Goal: Task Accomplishment & Management: Contribute content

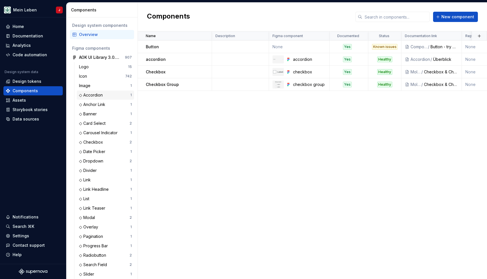
click at [122, 93] on div "◇ Accordion" at bounding box center [104, 95] width 51 height 6
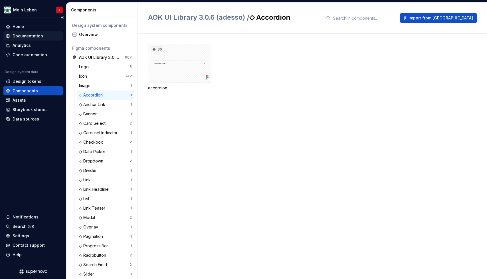
click at [30, 39] on div "Documentation" at bounding box center [32, 35] width 59 height 9
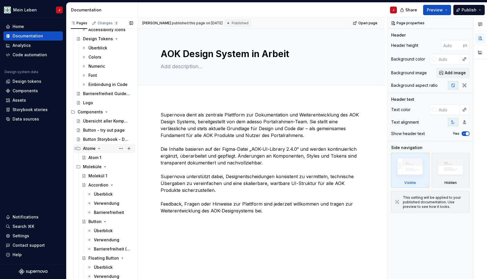
scroll to position [81, 0]
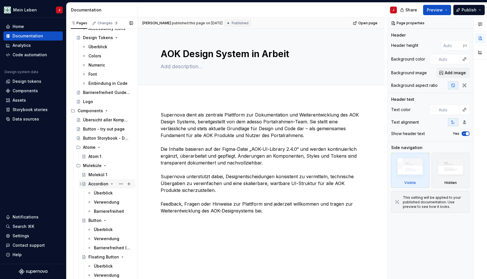
click at [98, 182] on div "Accordion" at bounding box center [99, 184] width 20 height 6
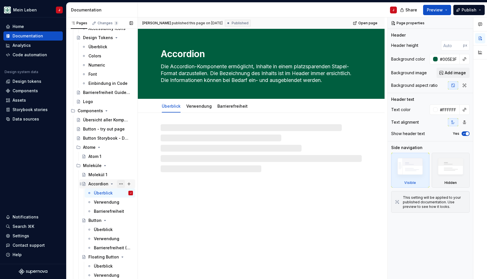
click at [121, 184] on button "Page tree" at bounding box center [121, 184] width 8 height 8
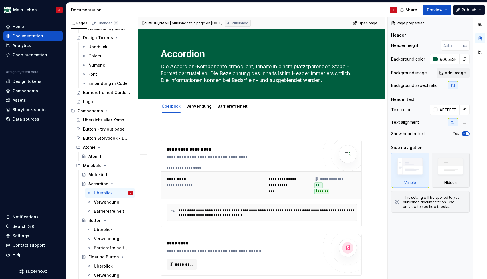
click at [156, 133] on html "Mein Leben J Home Documentation Analytics Code automation Design system data De…" at bounding box center [243, 139] width 487 height 279
click at [98, 184] on div "Accordion" at bounding box center [99, 184] width 20 height 6
click at [95, 182] on div "Accordion" at bounding box center [99, 184] width 20 height 6
click at [121, 184] on button "Page tree" at bounding box center [121, 184] width 8 height 8
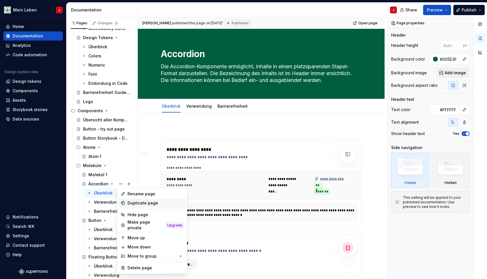
click at [135, 203] on div "Duplicate page" at bounding box center [156, 203] width 56 height 6
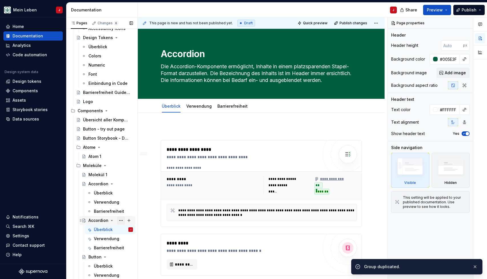
click at [121, 219] on button "Page tree" at bounding box center [121, 220] width 8 height 8
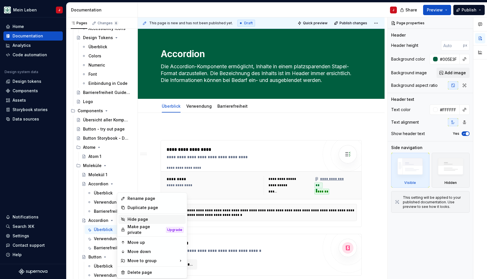
type textarea "*"
click at [144, 197] on div "Rename page" at bounding box center [156, 199] width 56 height 6
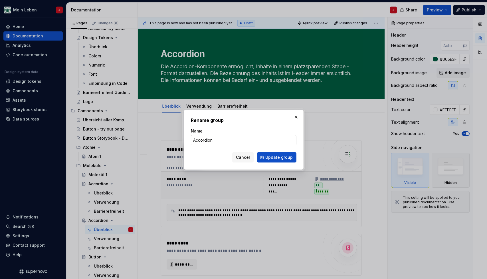
click at [197, 139] on input "Accordion" at bounding box center [244, 140] width 106 height 10
type input "Tab Kopie"
click at [274, 159] on span "Update group" at bounding box center [279, 157] width 27 height 6
type textarea "*"
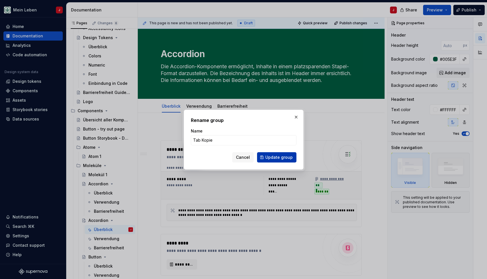
type textarea "Tab Kopie"
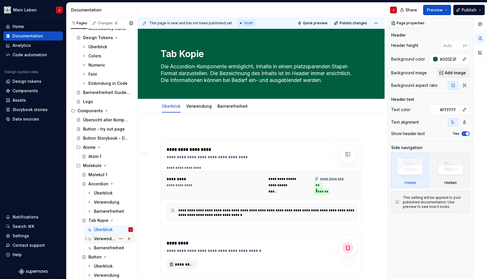
click at [104, 238] on div "Verwendung" at bounding box center [105, 239] width 22 height 6
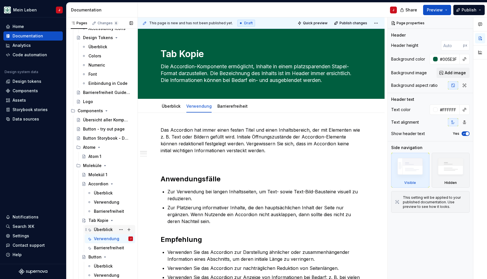
click at [109, 227] on div "Überblick" at bounding box center [103, 230] width 19 height 6
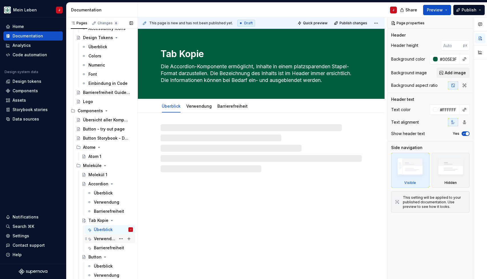
click at [105, 239] on div "Verwendung" at bounding box center [105, 239] width 22 height 6
click at [105, 247] on div "Barrierefreiheit" at bounding box center [105, 248] width 22 height 6
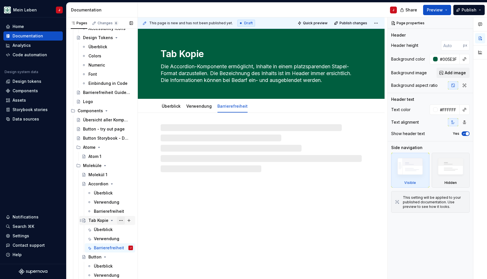
click at [120, 219] on button "Page tree" at bounding box center [121, 220] width 8 height 8
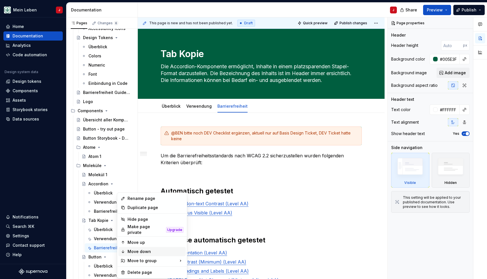
click at [146, 249] on div "Move down" at bounding box center [156, 252] width 56 height 6
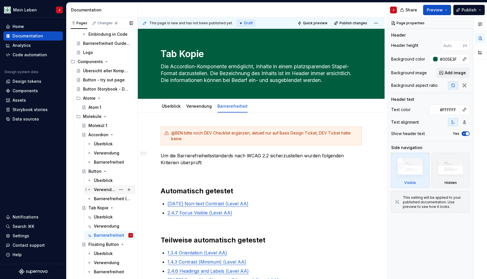
scroll to position [156, 0]
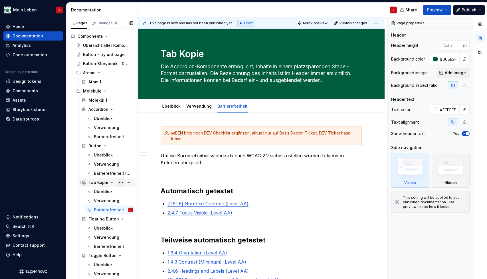
click at [121, 182] on button "Page tree" at bounding box center [121, 182] width 8 height 8
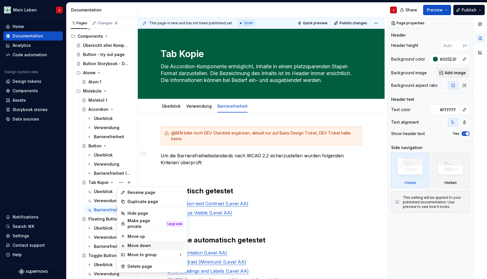
click at [147, 243] on div "Move down" at bounding box center [156, 246] width 56 height 6
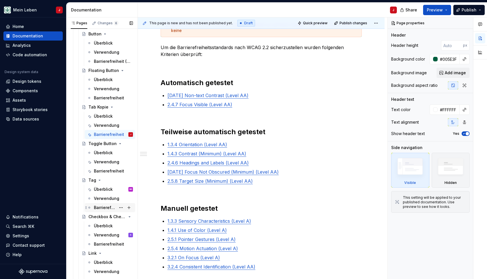
scroll to position [223, 0]
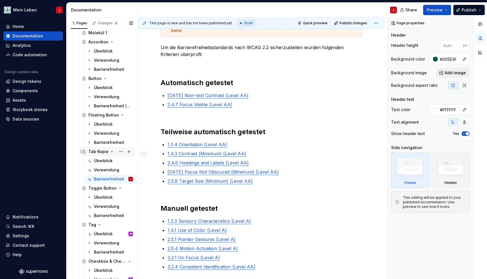
click at [101, 152] on div "Tab Kopie" at bounding box center [99, 152] width 20 height 6
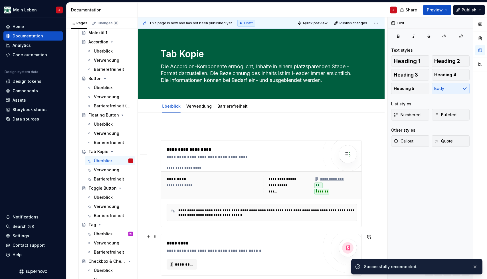
type textarea "*"
